Goal: Task Accomplishment & Management: Use online tool/utility

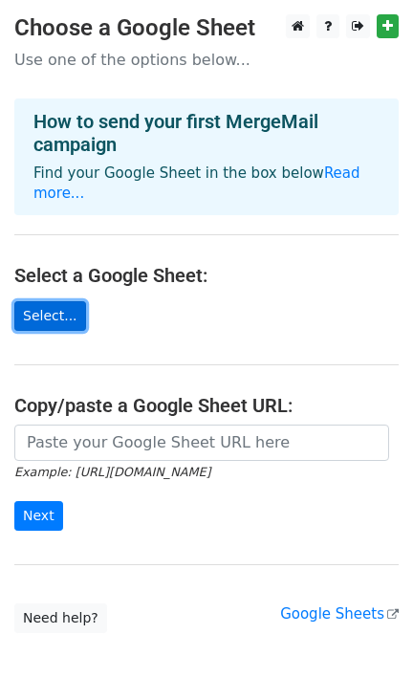
click at [54, 309] on link "Select..." at bounding box center [50, 316] width 72 height 30
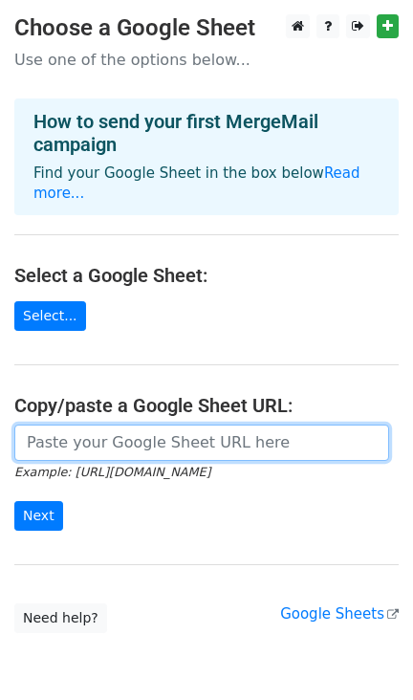
click at [134, 447] on input "url" at bounding box center [201, 443] width 375 height 36
paste input "https://docs.google.com/spreadsheets/d/1USw0I3ovYQv_edOeqOo4fd9Kn6ntMy9_w82AFZw…"
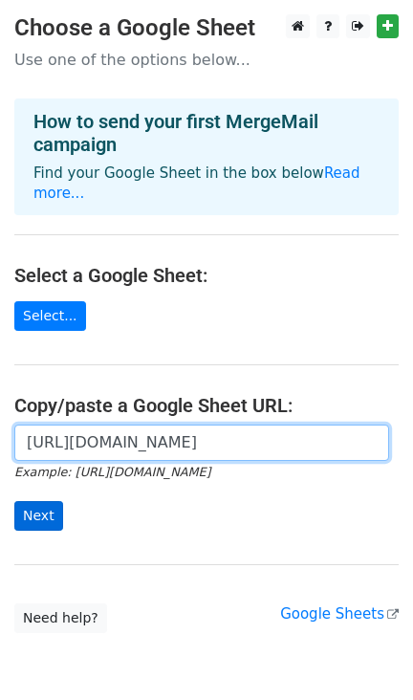
type input "https://docs.google.com/spreadsheets/d/1USw0I3ovYQv_edOeqOo4fd9Kn6ntMy9_w82AFZw…"
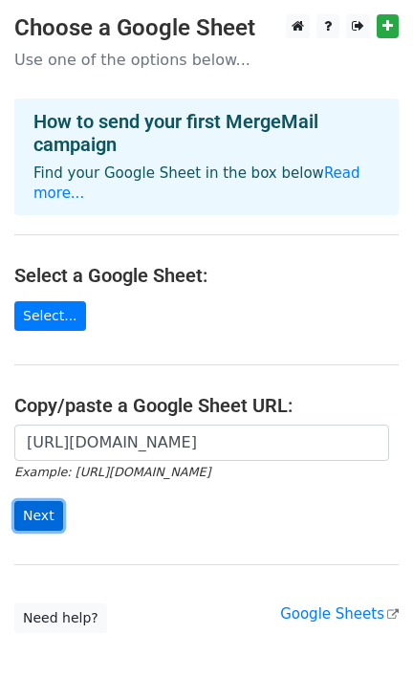
click at [49, 509] on input "Next" at bounding box center [38, 516] width 49 height 30
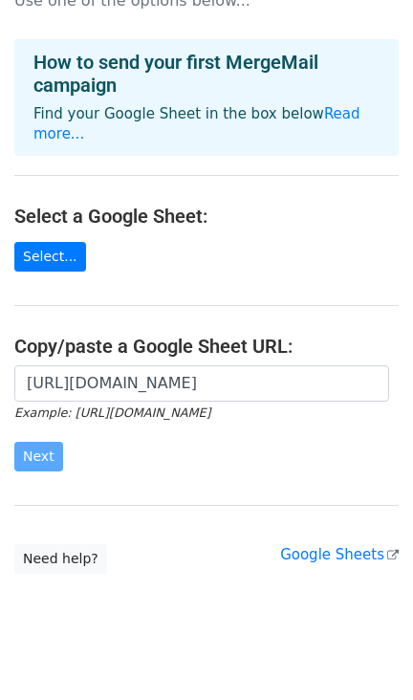
scroll to position [84, 0]
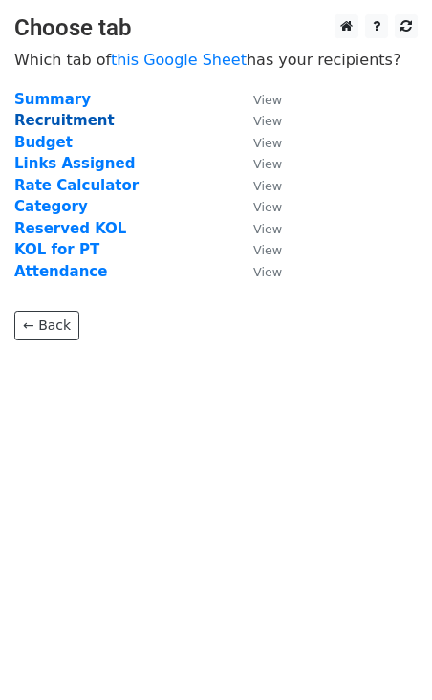
click at [83, 117] on strong "Recruitment" at bounding box center [64, 120] width 100 height 17
click at [88, 121] on strong "Recruitment" at bounding box center [64, 120] width 100 height 17
click at [96, 125] on strong "Recruitment" at bounding box center [64, 120] width 100 height 17
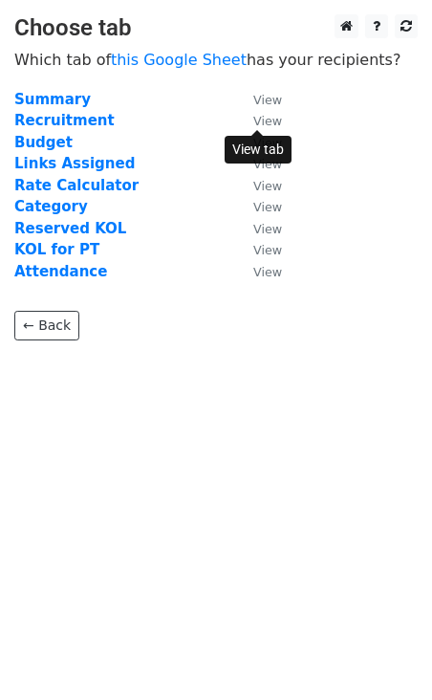
click at [261, 117] on small "View" at bounding box center [267, 121] width 29 height 14
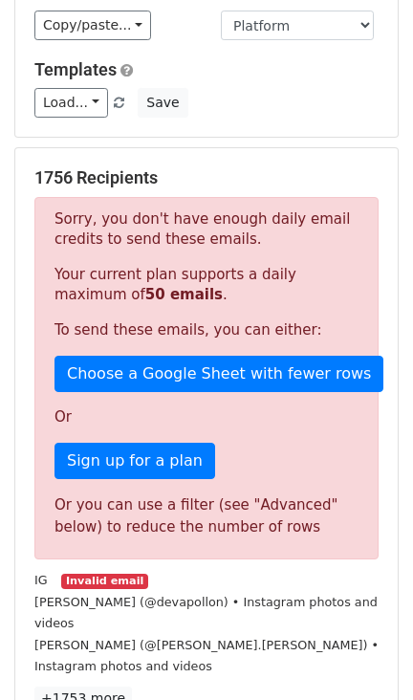
scroll to position [238, 0]
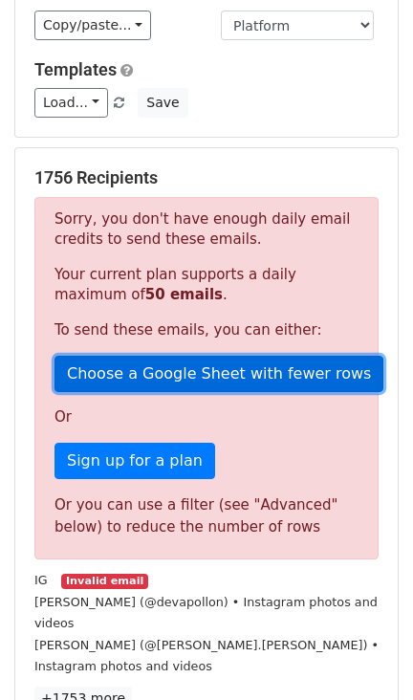
click at [190, 356] on link "Choose a Google Sheet with fewer rows" at bounding box center [219, 374] width 329 height 36
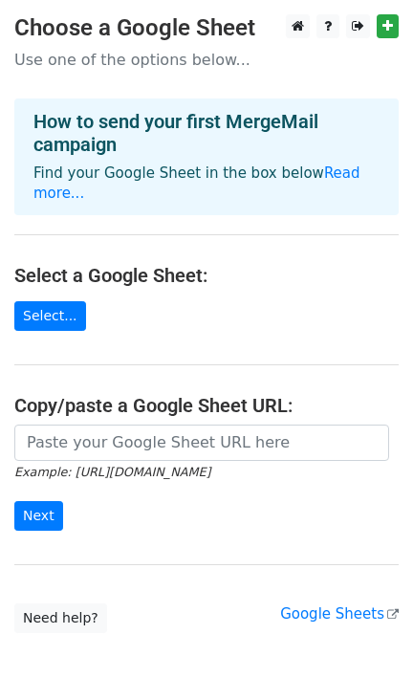
scroll to position [84, 0]
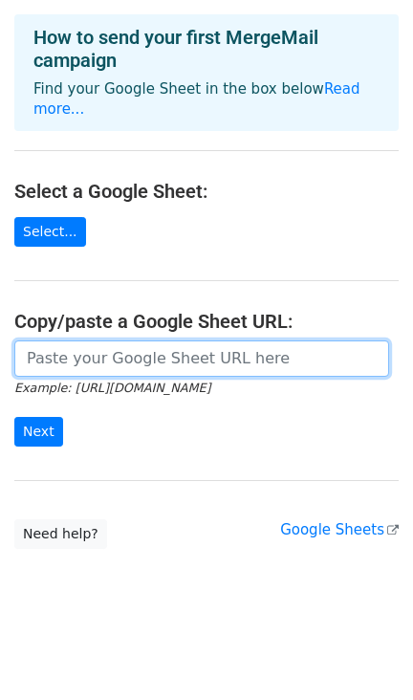
click at [111, 360] on input "url" at bounding box center [201, 358] width 375 height 36
paste input "https://docs.google.com/spreadsheets/d/1USw0I3ovYQv_edOeqOo4fd9Kn6ntMy9_w82AFZw…"
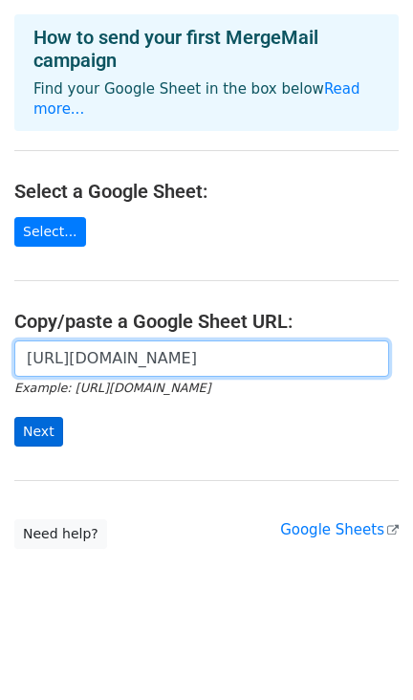
type input "https://docs.google.com/spreadsheets/d/1USw0I3ovYQv_edOeqOo4fd9Kn6ntMy9_w82AFZw…"
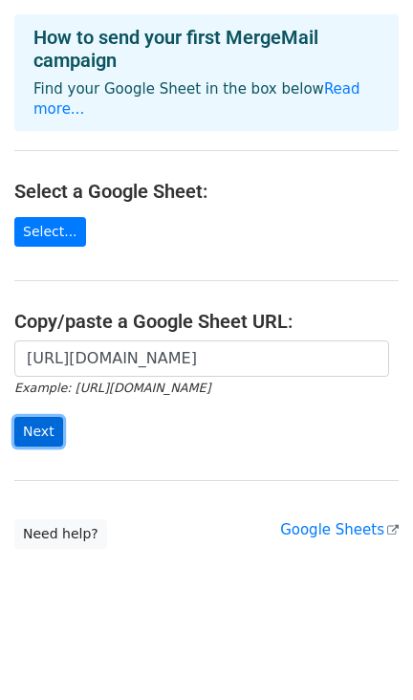
click at [55, 417] on input "Next" at bounding box center [38, 432] width 49 height 30
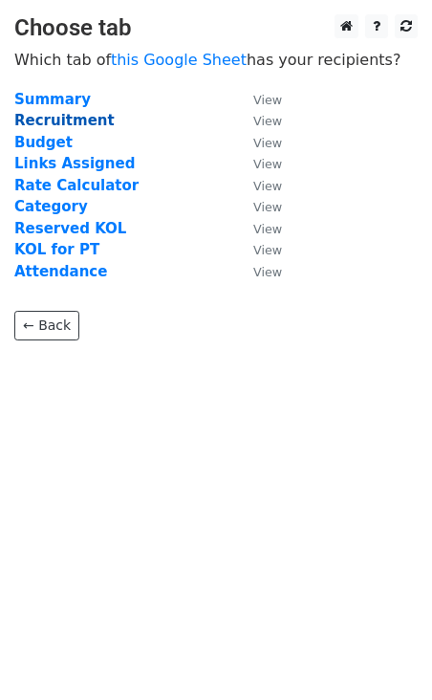
click at [59, 121] on strong "Recruitment" at bounding box center [64, 120] width 100 height 17
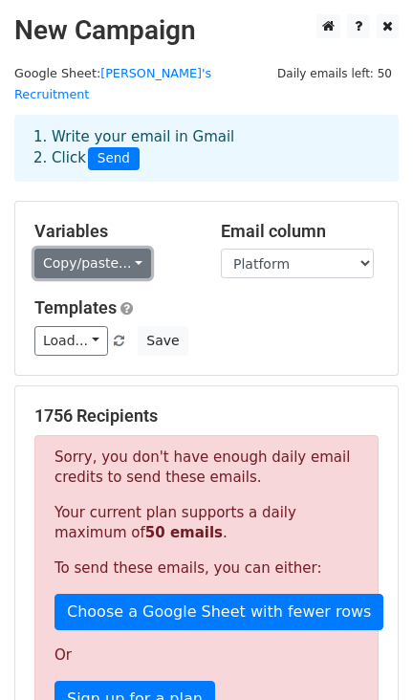
click at [103, 249] on link "Copy/paste..." at bounding box center [92, 264] width 117 height 30
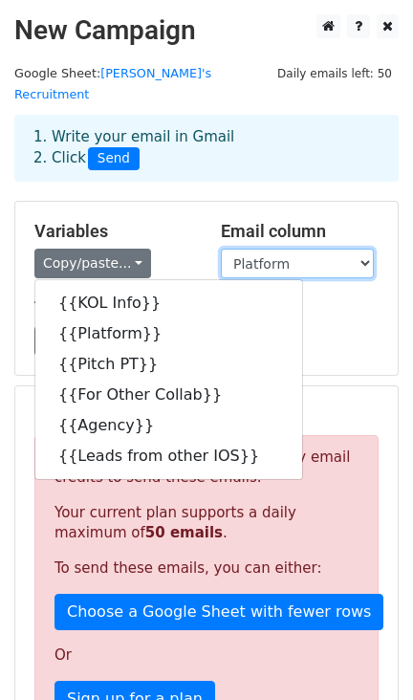
click at [301, 249] on select "KOL Info Platform Pitch PT For Other Collab Agency Leads from other IOS" at bounding box center [297, 264] width 153 height 30
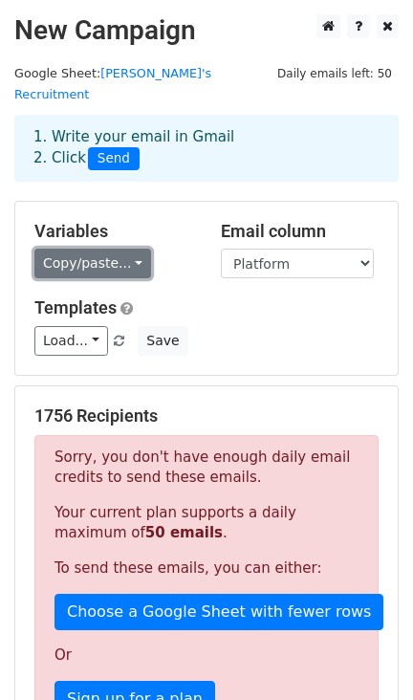
click at [94, 249] on link "Copy/paste..." at bounding box center [92, 264] width 117 height 30
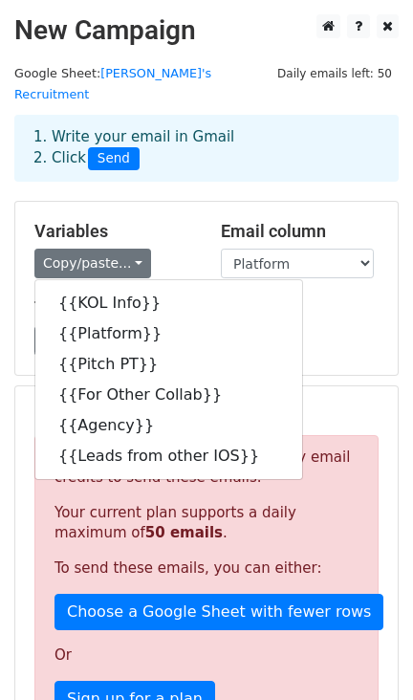
click at [338, 331] on div "Load... No templates saved Save" at bounding box center [206, 341] width 373 height 30
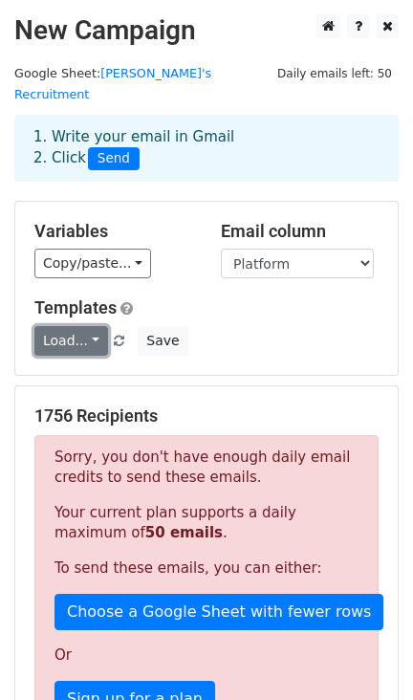
click at [74, 326] on link "Load..." at bounding box center [71, 341] width 74 height 30
click at [198, 326] on div "Load... No templates saved Save" at bounding box center [206, 341] width 373 height 30
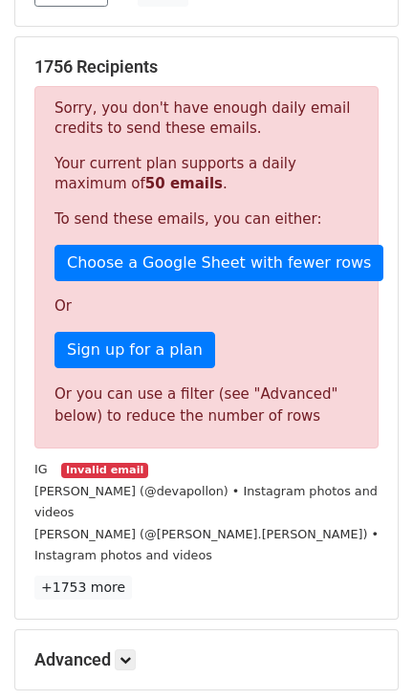
scroll to position [477, 0]
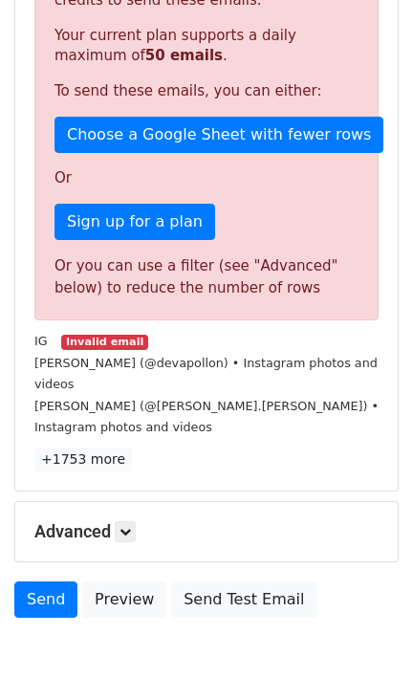
click at [98, 399] on small "Lumia Nocito (@lumia.nocito) • Instagram photos and videos" at bounding box center [206, 417] width 344 height 36
click at [131, 521] on link at bounding box center [125, 531] width 21 height 21
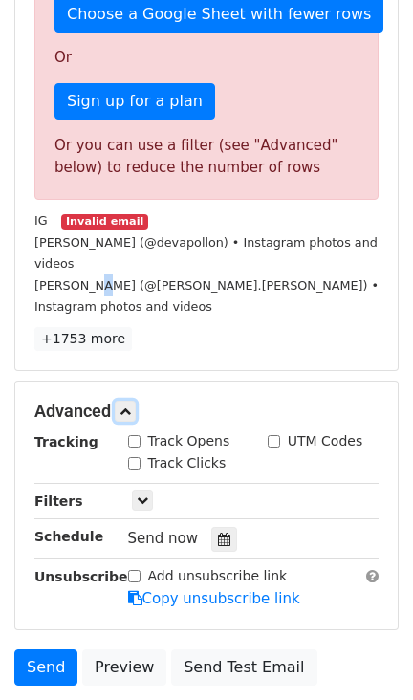
scroll to position [698, 0]
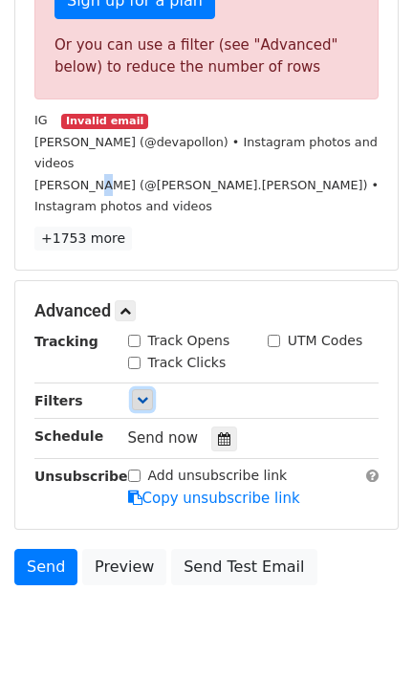
click at [140, 394] on icon at bounding box center [142, 399] width 11 height 11
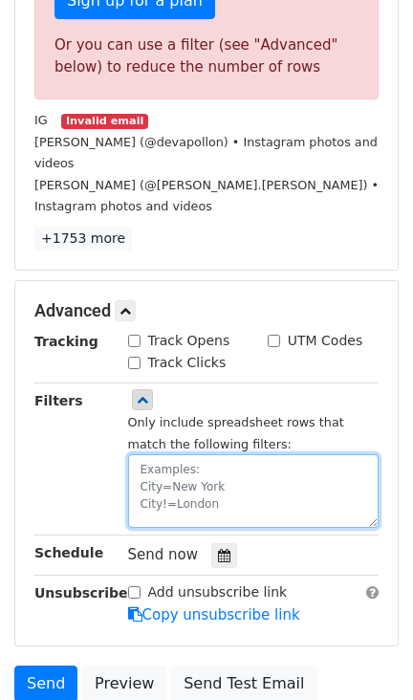
click at [176, 454] on textarea at bounding box center [253, 491] width 251 height 74
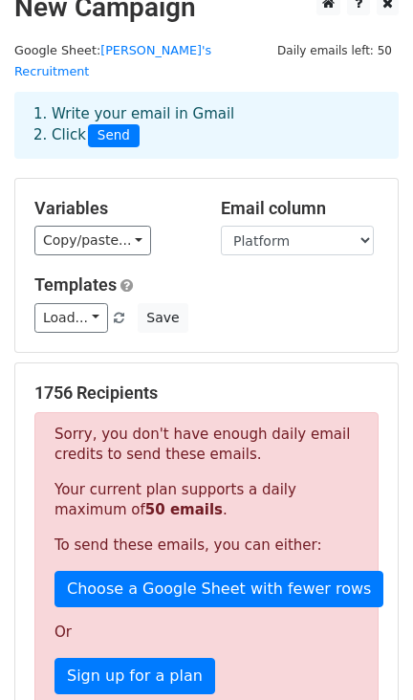
scroll to position [0, 0]
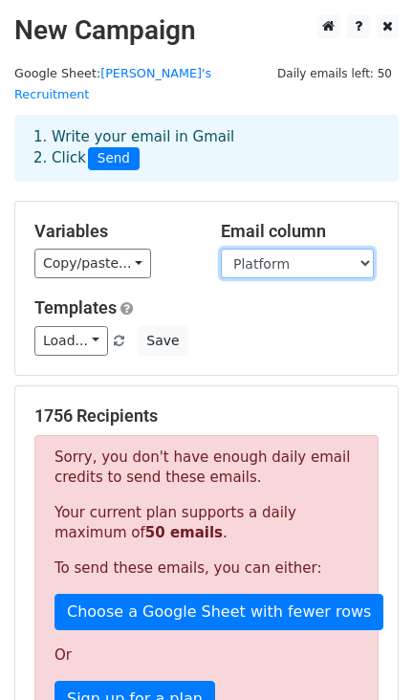
click at [277, 249] on select "KOL Info Platform Pitch PT For Other Collab Agency Leads from other IOS" at bounding box center [297, 264] width 153 height 30
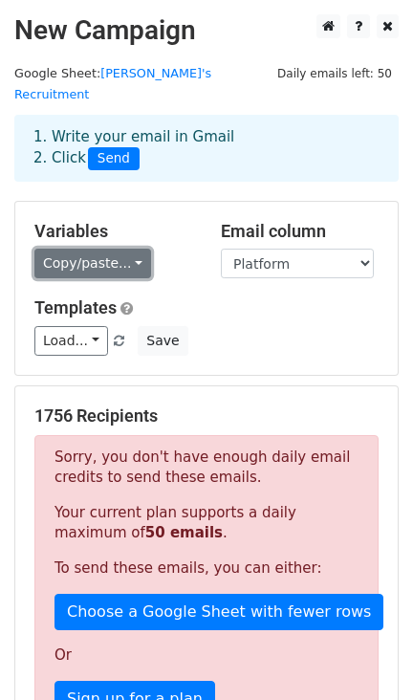
click at [99, 249] on link "Copy/paste..." at bounding box center [92, 264] width 117 height 30
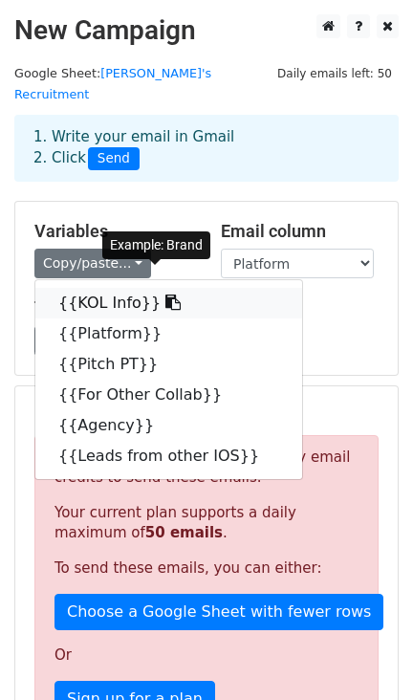
click at [96, 290] on link "{{KOL Info}}" at bounding box center [168, 303] width 267 height 31
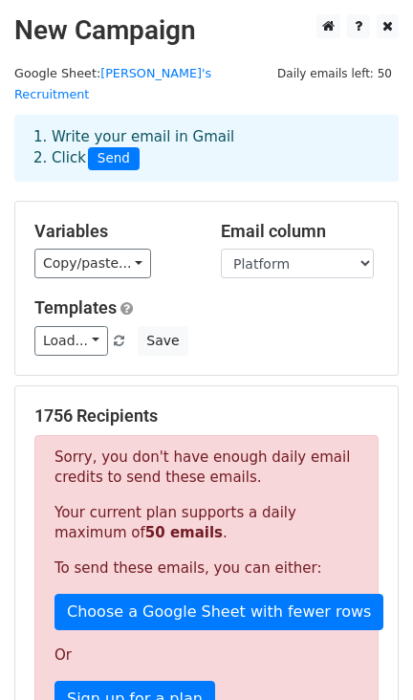
click at [122, 147] on span "Send" at bounding box center [114, 158] width 52 height 23
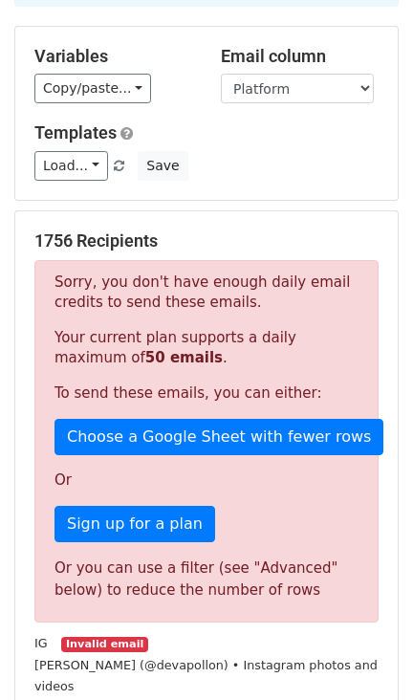
scroll to position [238, 0]
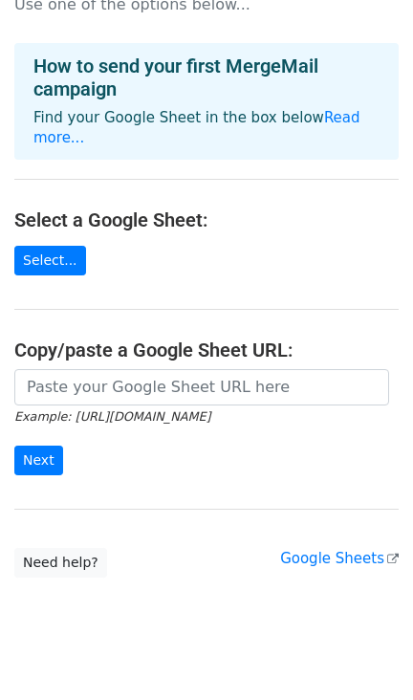
scroll to position [84, 0]
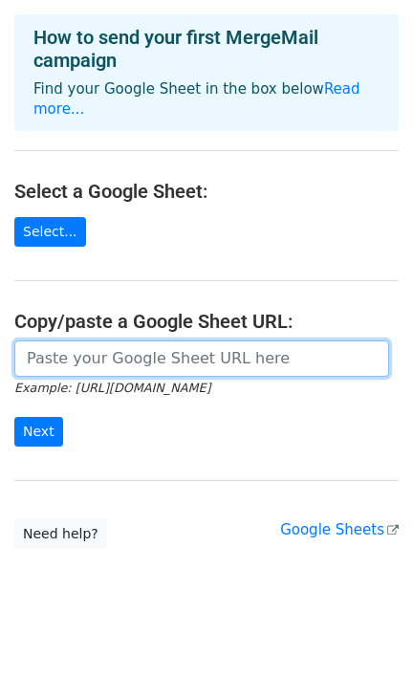
click at [82, 352] on input "url" at bounding box center [201, 358] width 375 height 36
click at [168, 370] on input "url" at bounding box center [201, 358] width 375 height 36
paste input "[URL][DOMAIN_NAME]"
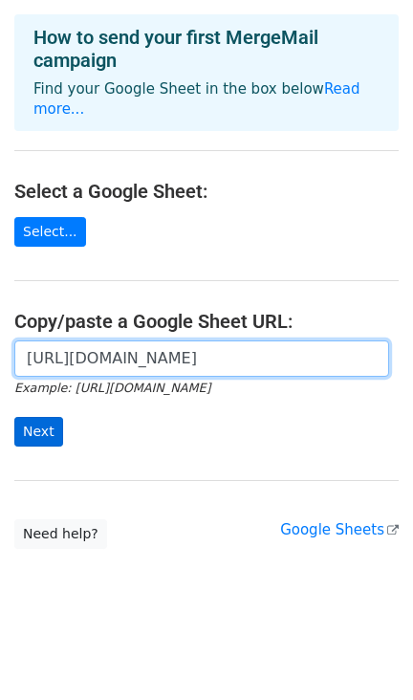
type input "[URL][DOMAIN_NAME]"
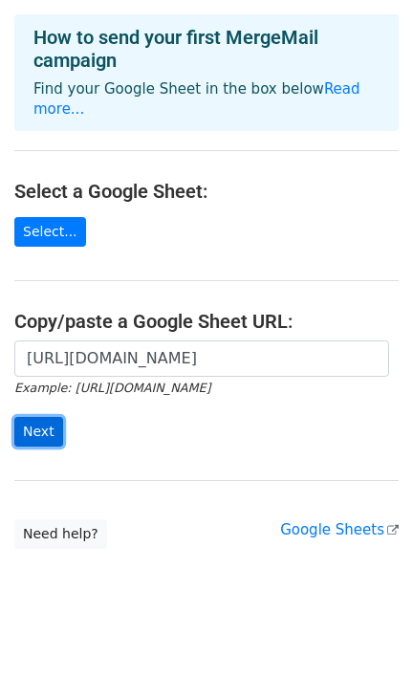
click at [30, 440] on input "Next" at bounding box center [38, 432] width 49 height 30
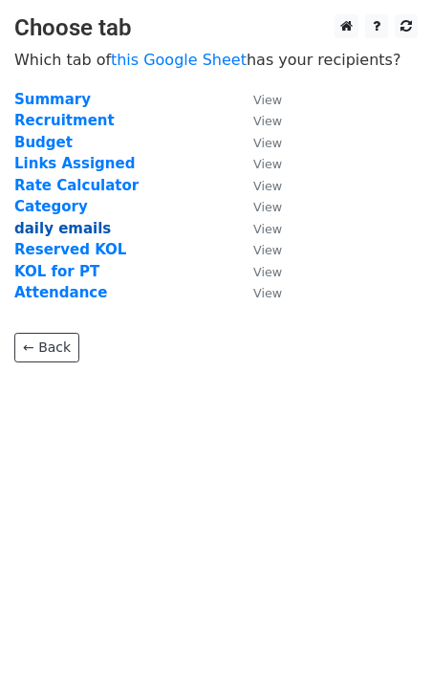
click at [80, 231] on strong "daily emails" at bounding box center [62, 228] width 97 height 17
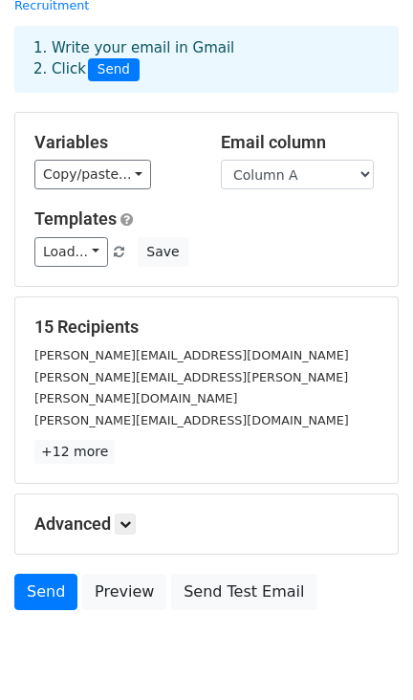
scroll to position [117, 0]
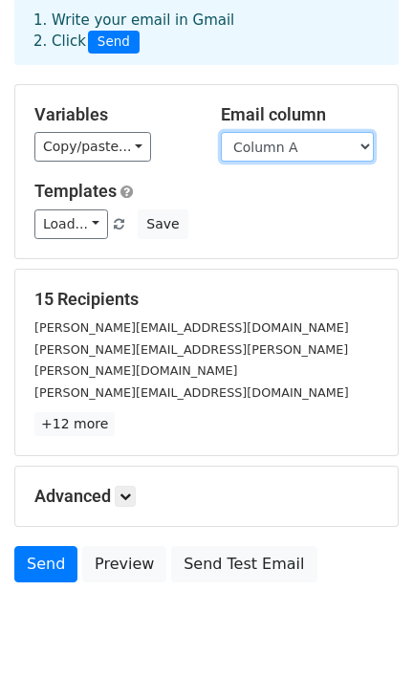
click at [279, 132] on select "Column A" at bounding box center [297, 147] width 153 height 30
click at [285, 132] on select "Column A" at bounding box center [297, 147] width 153 height 30
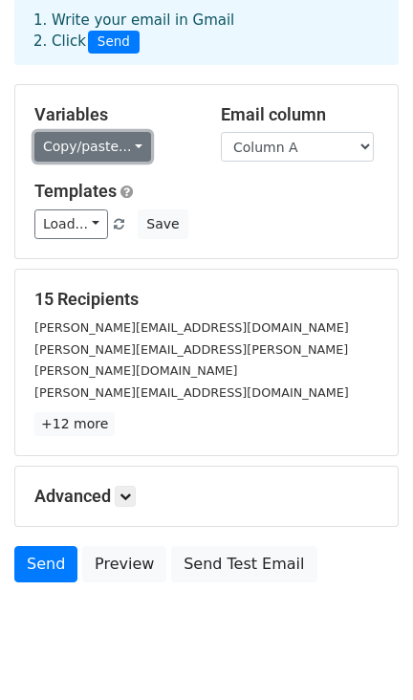
click at [78, 132] on link "Copy/paste..." at bounding box center [92, 147] width 117 height 30
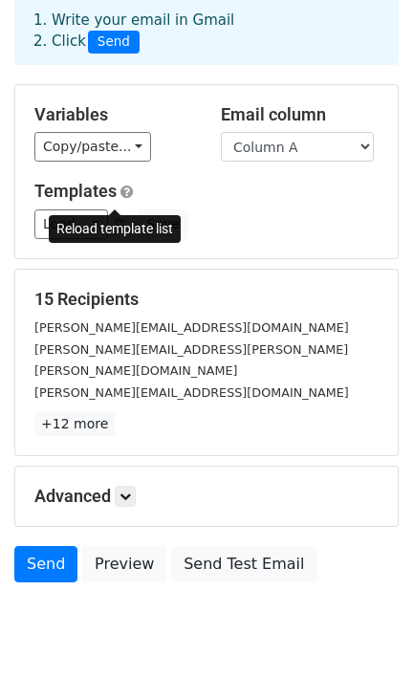
click at [116, 219] on span at bounding box center [119, 225] width 11 height 12
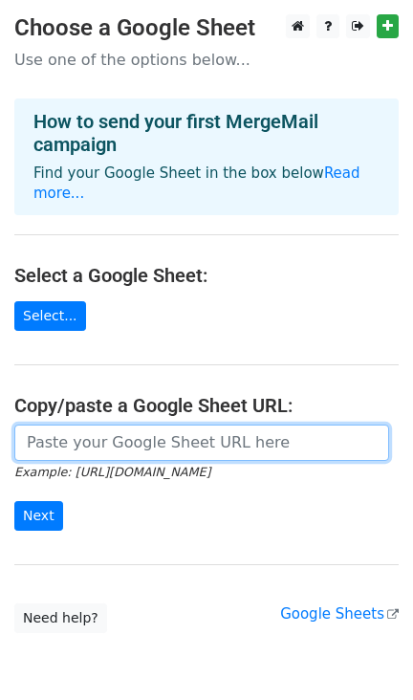
click at [94, 445] on input "url" at bounding box center [201, 443] width 375 height 36
click at [210, 447] on input "url" at bounding box center [201, 443] width 375 height 36
paste input "[URL][DOMAIN_NAME]"
type input "[URL][DOMAIN_NAME]"
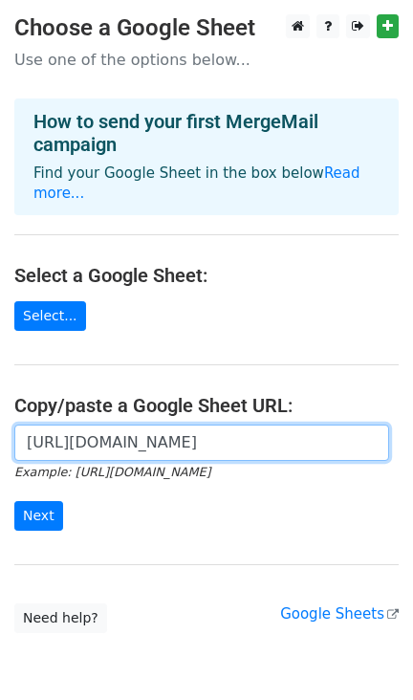
click at [14, 501] on input "Next" at bounding box center [38, 516] width 49 height 30
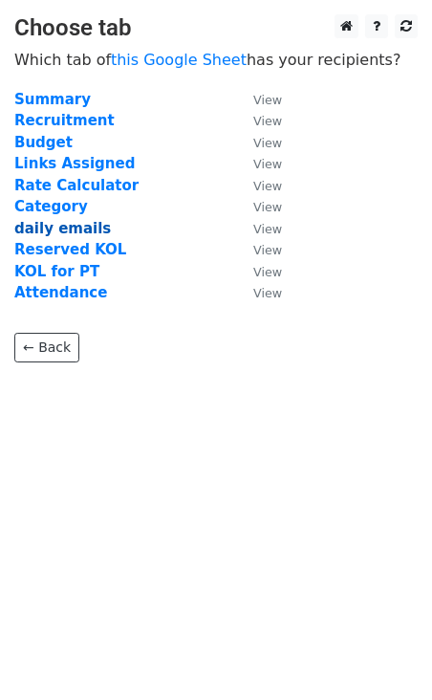
click at [78, 232] on strong "daily emails" at bounding box center [62, 228] width 97 height 17
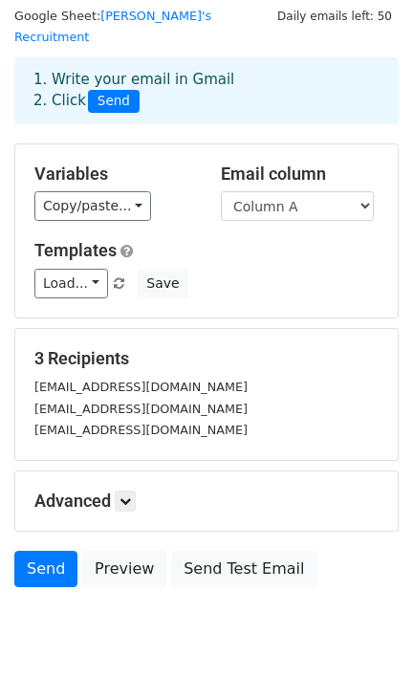
scroll to position [83, 0]
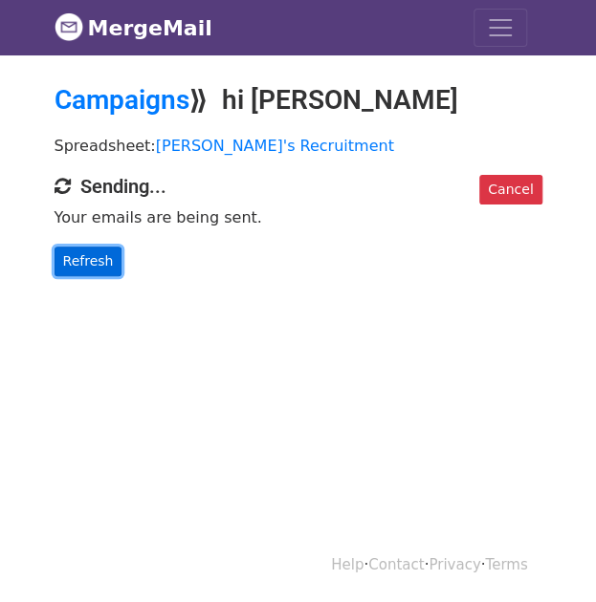
click at [92, 258] on link "Refresh" at bounding box center [89, 262] width 68 height 30
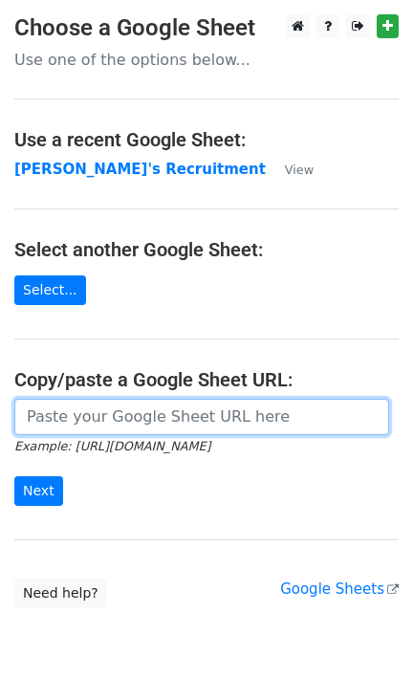
click at [233, 421] on input "url" at bounding box center [201, 417] width 375 height 36
paste input "https://docs.google.com/spreadsheets/d/1USw0I3ovYQv_edOeqOo4fd9Kn6ntMy9_w82AFZw…"
type input "https://docs.google.com/spreadsheets/d/1USw0I3ovYQv_edOeqOo4fd9Kn6ntMy9_w82AFZw…"
click at [14, 476] on input "Next" at bounding box center [38, 491] width 49 height 30
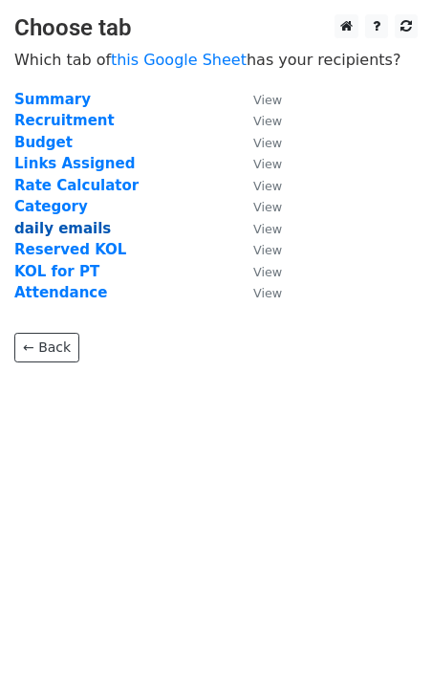
click at [78, 227] on strong "daily emails" at bounding box center [62, 228] width 97 height 17
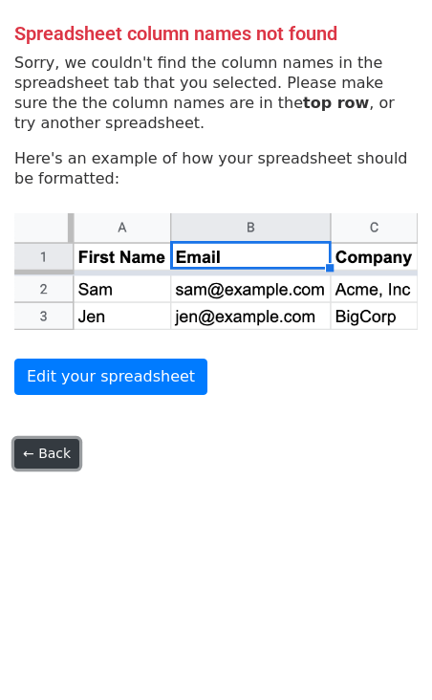
click at [61, 453] on link "← Back" at bounding box center [46, 454] width 65 height 30
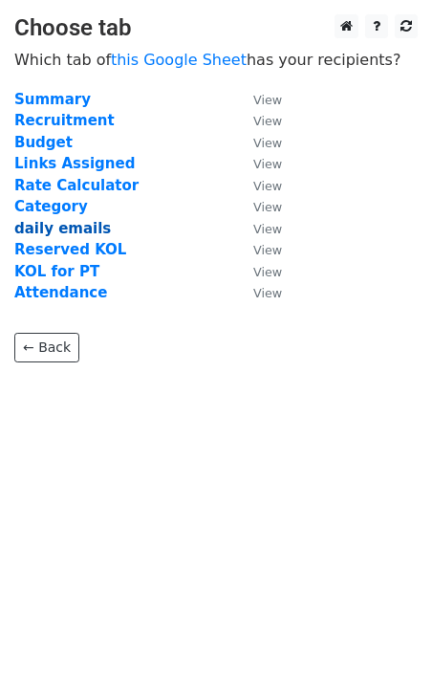
click at [73, 224] on strong "daily emails" at bounding box center [62, 228] width 97 height 17
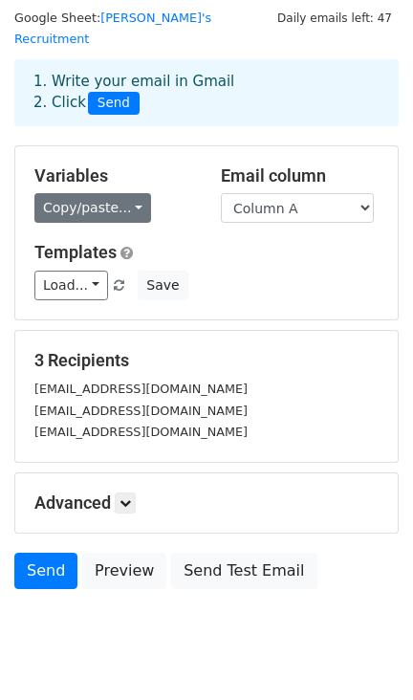
scroll to position [83, 0]
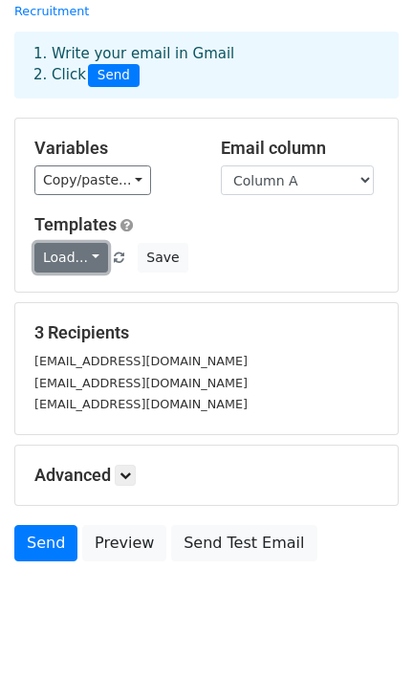
click at [90, 243] on link "Load..." at bounding box center [71, 258] width 74 height 30
click at [104, 284] on h6 "No templates saved" at bounding box center [124, 300] width 179 height 32
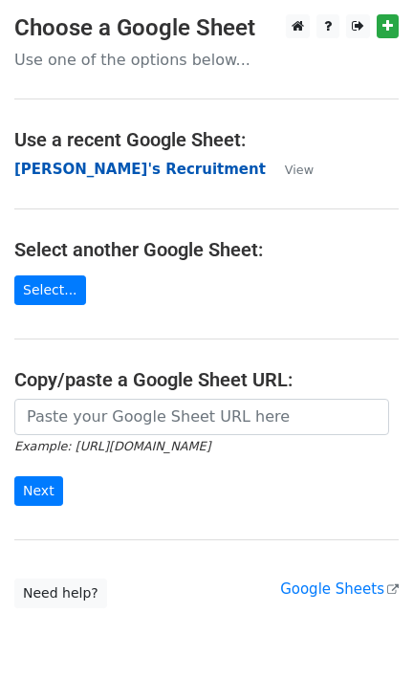
click at [130, 168] on strong "Charlotte's Recruitment" at bounding box center [139, 169] width 251 height 17
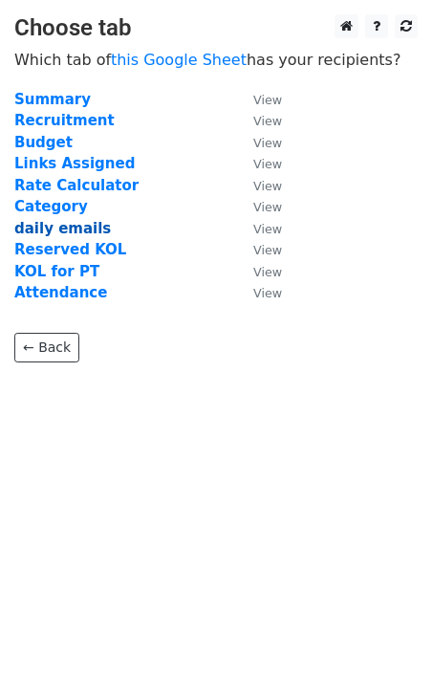
click at [75, 230] on strong "daily emails" at bounding box center [62, 228] width 97 height 17
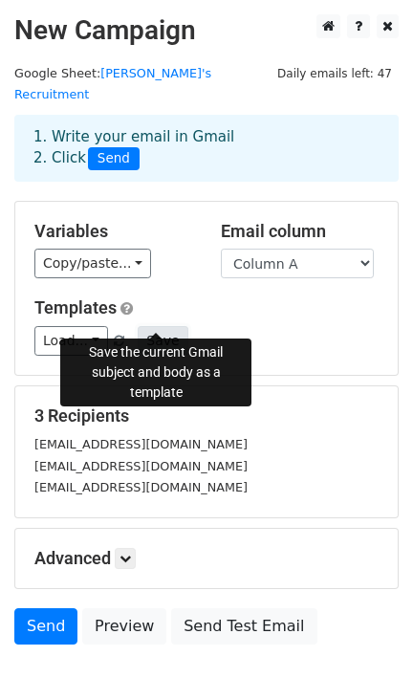
click at [163, 326] on button "Save" at bounding box center [163, 341] width 50 height 30
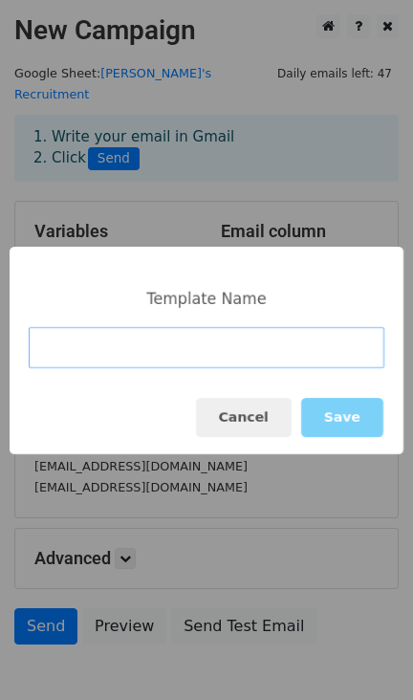
click at [196, 353] on input at bounding box center [207, 347] width 356 height 41
type input "outreach"
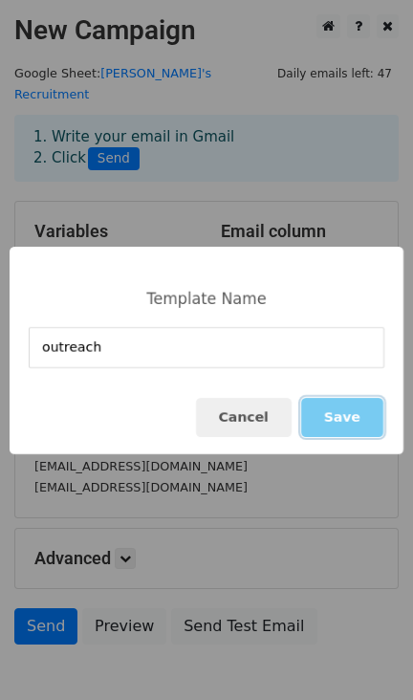
click at [350, 412] on button "Save" at bounding box center [342, 417] width 82 height 39
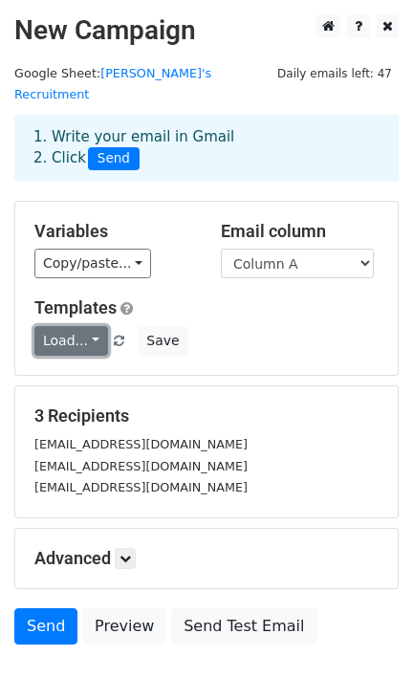
click at [53, 326] on link "Load..." at bounding box center [71, 341] width 74 height 30
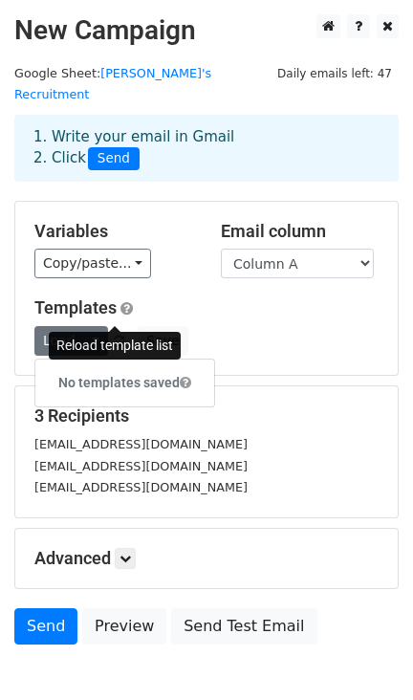
click at [118, 336] on span at bounding box center [119, 342] width 11 height 12
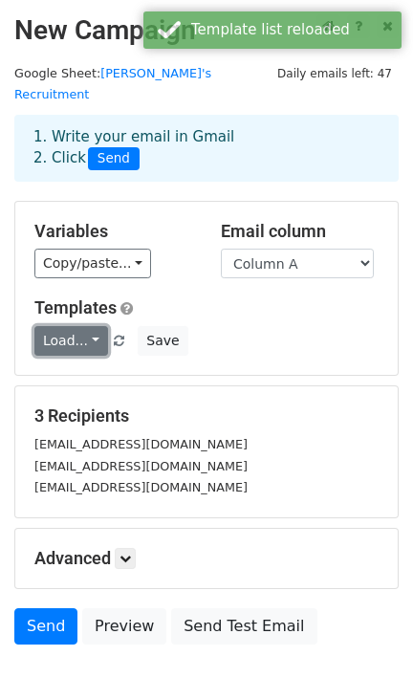
click at [76, 326] on link "Load..." at bounding box center [71, 341] width 74 height 30
click at [96, 367] on link "outreach" at bounding box center [110, 382] width 151 height 31
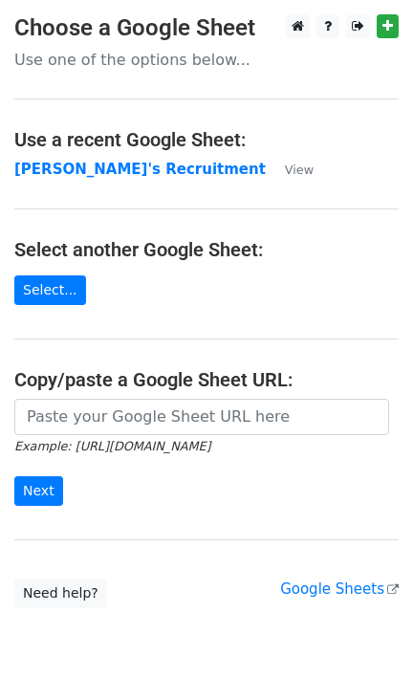
click at [93, 156] on main "Choose a Google Sheet Use one of the options below... Use a recent Google Sheet…" at bounding box center [206, 311] width 413 height 594
click at [98, 166] on strong "Charlotte's Recruitment" at bounding box center [139, 169] width 251 height 17
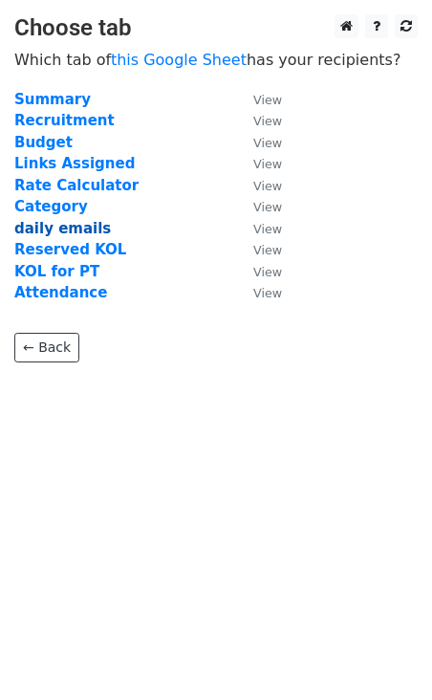
click at [76, 222] on strong "daily emails" at bounding box center [62, 228] width 97 height 17
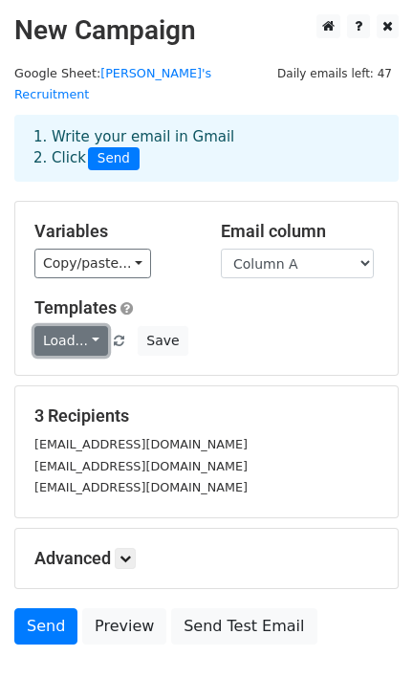
click at [49, 326] on link "Load..." at bounding box center [71, 341] width 74 height 30
click at [81, 367] on link "outreach" at bounding box center [110, 382] width 151 height 31
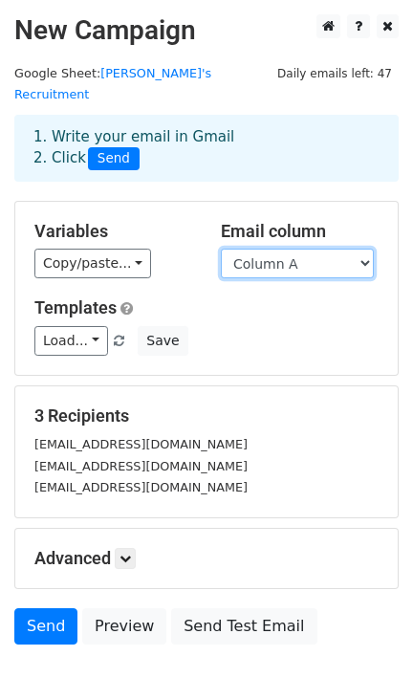
click at [288, 249] on select "Column A" at bounding box center [297, 264] width 153 height 30
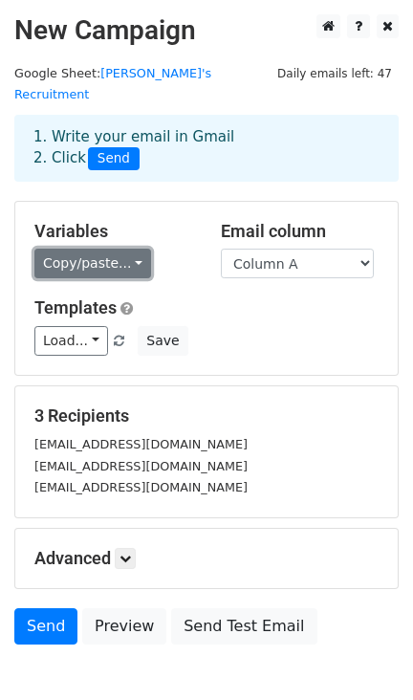
click at [112, 249] on link "Copy/paste..." at bounding box center [92, 264] width 117 height 30
